Goal: Task Accomplishment & Management: Manage account settings

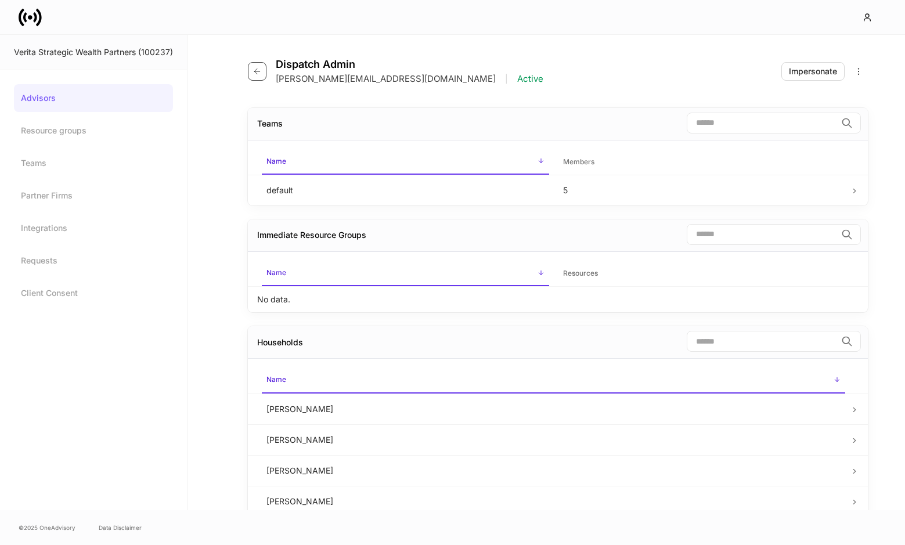
click at [248, 74] on button "button" at bounding box center [257, 71] width 19 height 19
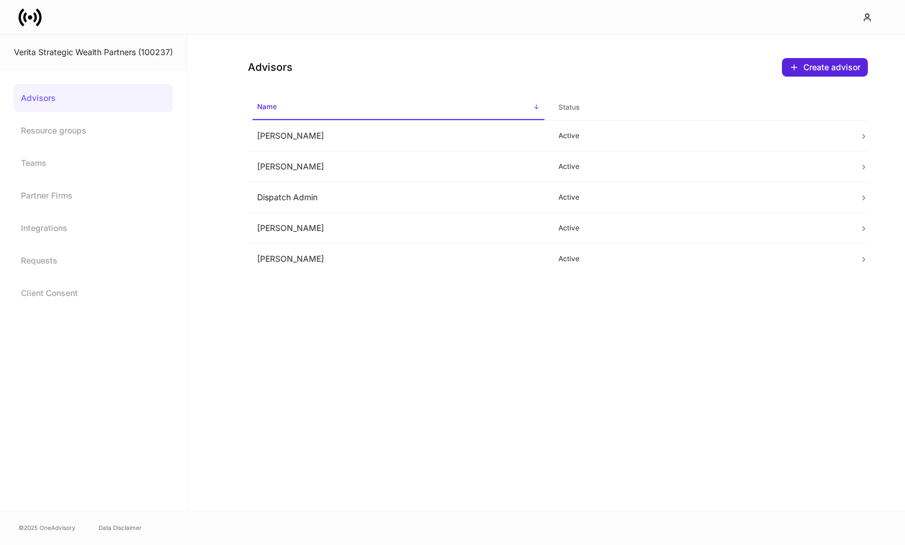
click at [82, 86] on link "Advisors" at bounding box center [93, 98] width 159 height 28
click at [40, 21] on icon at bounding box center [39, 16] width 6 height 17
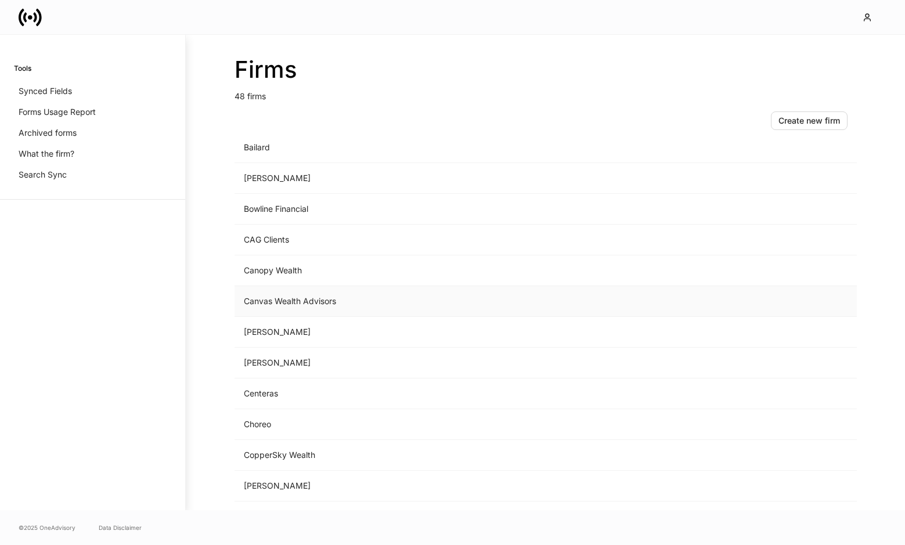
scroll to position [147, 0]
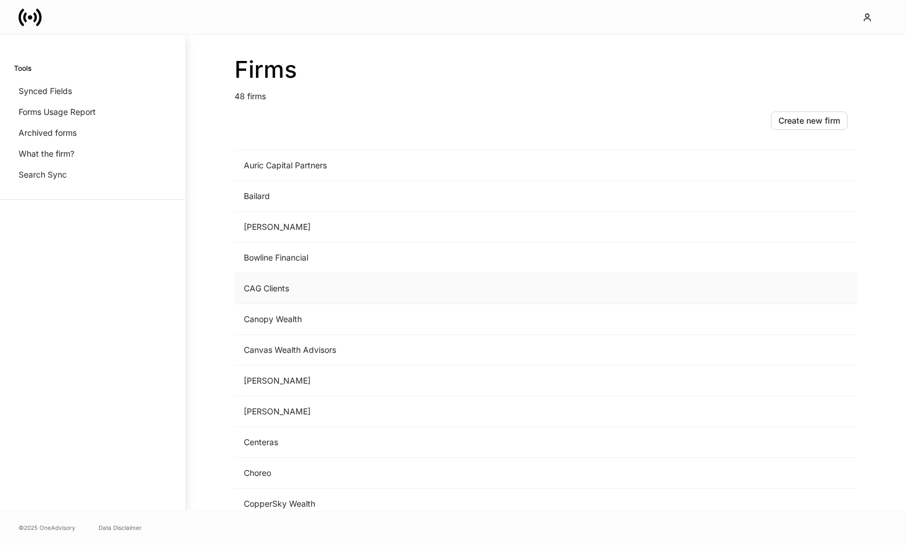
click at [366, 287] on td "CAG Clients" at bounding box center [449, 288] width 430 height 31
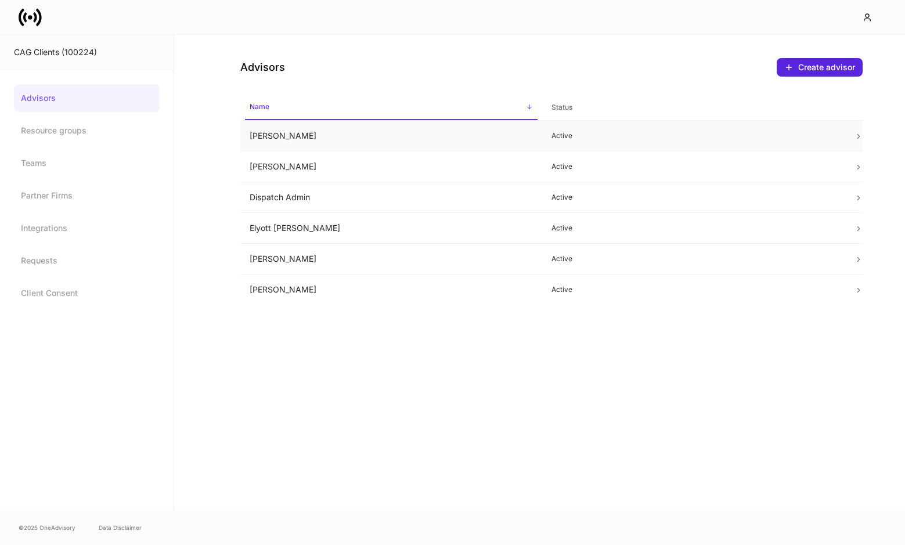
click at [371, 134] on td "[PERSON_NAME]" at bounding box center [391, 136] width 302 height 31
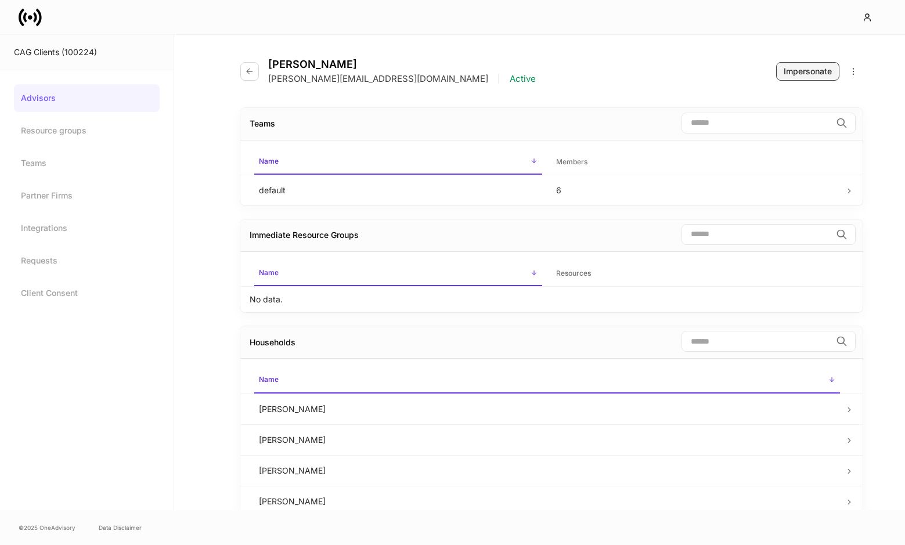
click at [828, 75] on div "Impersonate" at bounding box center [808, 72] width 48 height 12
